Goal: Find specific page/section: Find specific page/section

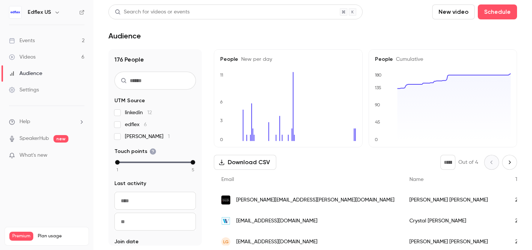
click at [58, 44] on link "Events 2" at bounding box center [46, 41] width 93 height 16
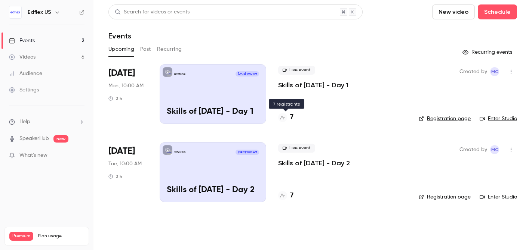
click at [291, 118] on h4 "7" at bounding box center [291, 118] width 3 height 10
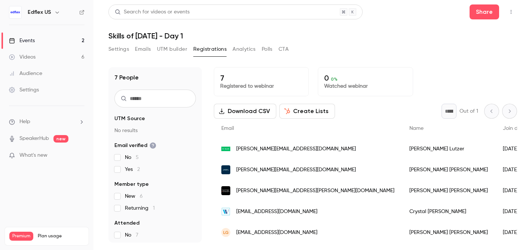
scroll to position [42, 0]
